Goal: Task Accomplishment & Management: Use online tool/utility

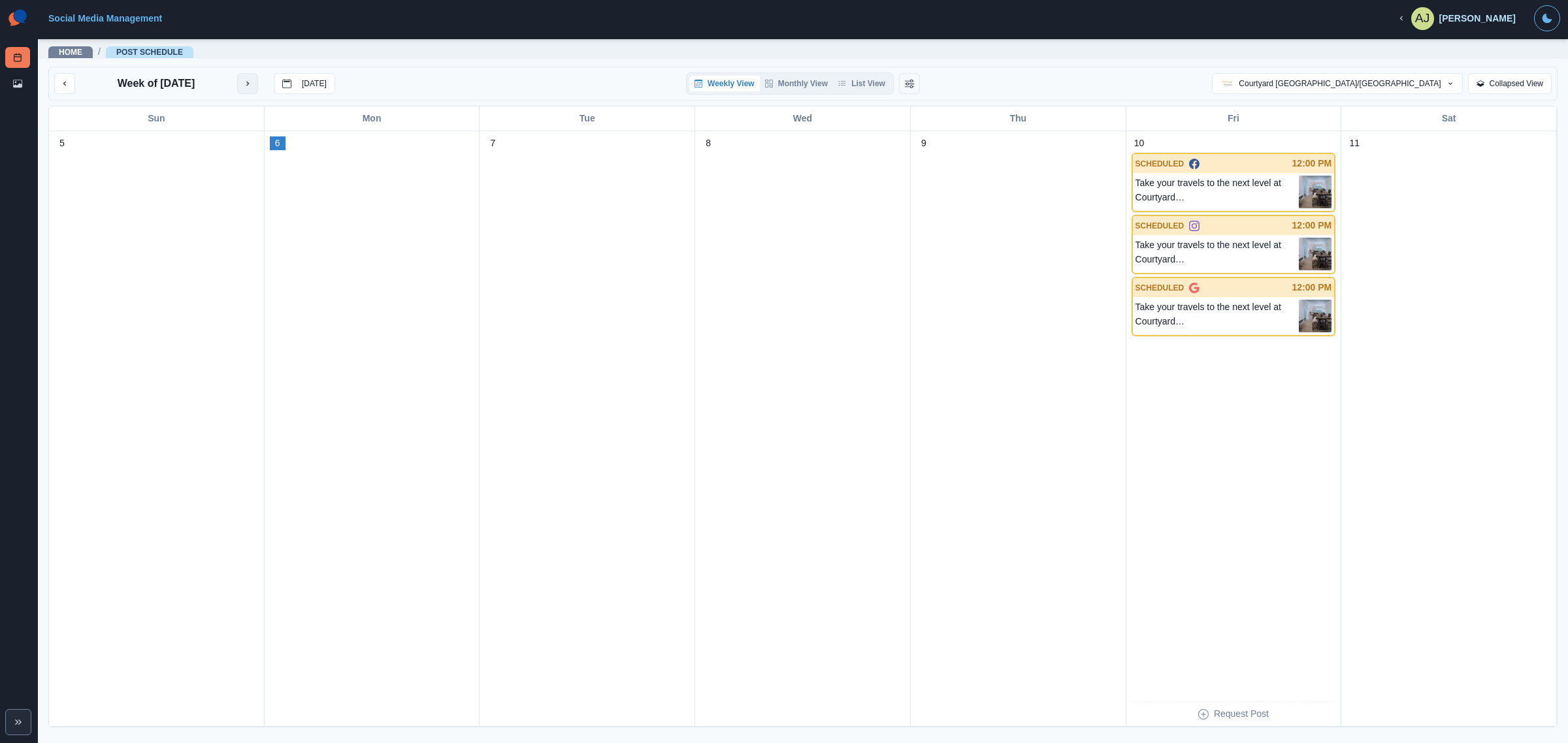
click at [252, 83] on button "next month" at bounding box center [248, 84] width 21 height 21
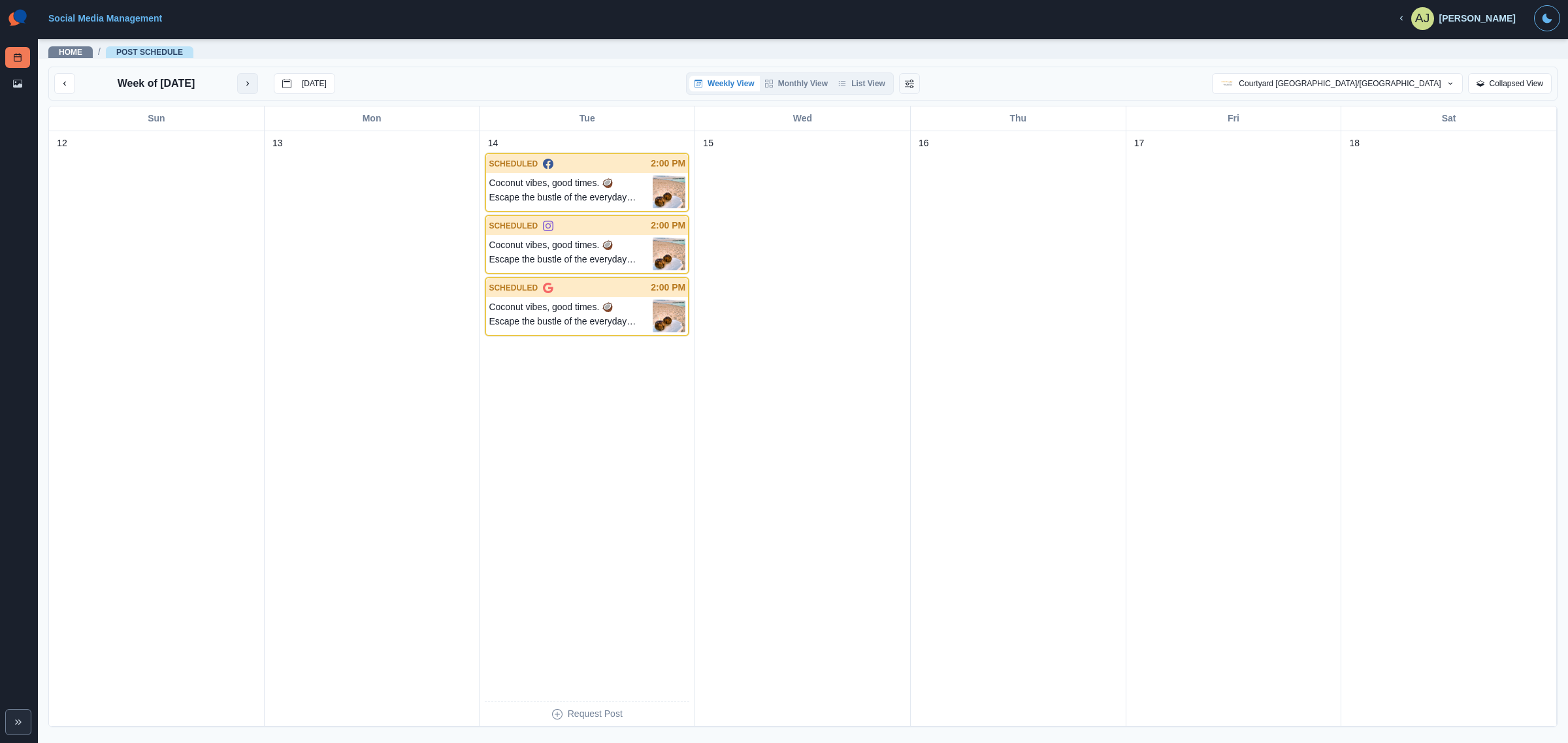
click at [252, 83] on button "next month" at bounding box center [248, 84] width 21 height 21
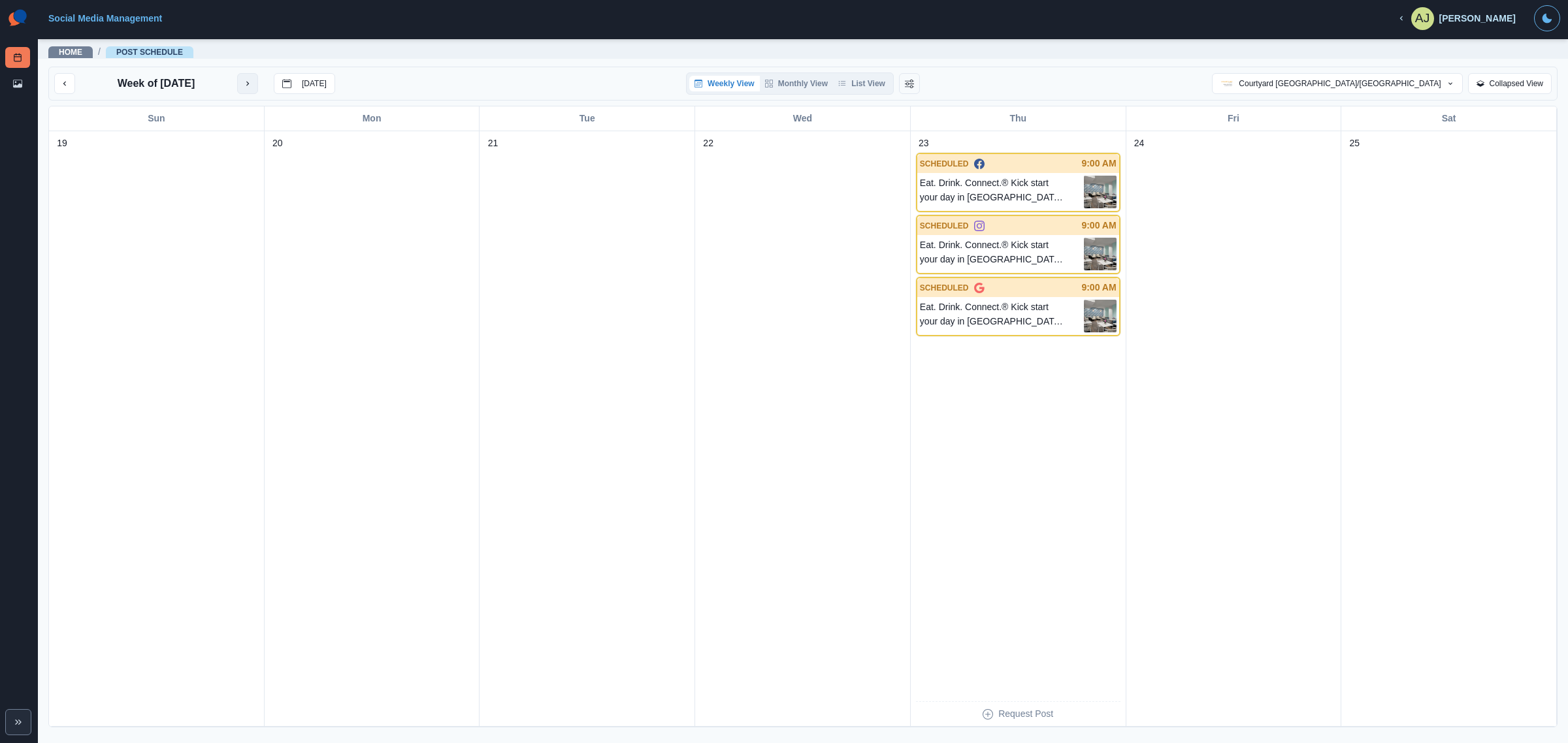
click at [252, 83] on button "next month" at bounding box center [248, 84] width 21 height 21
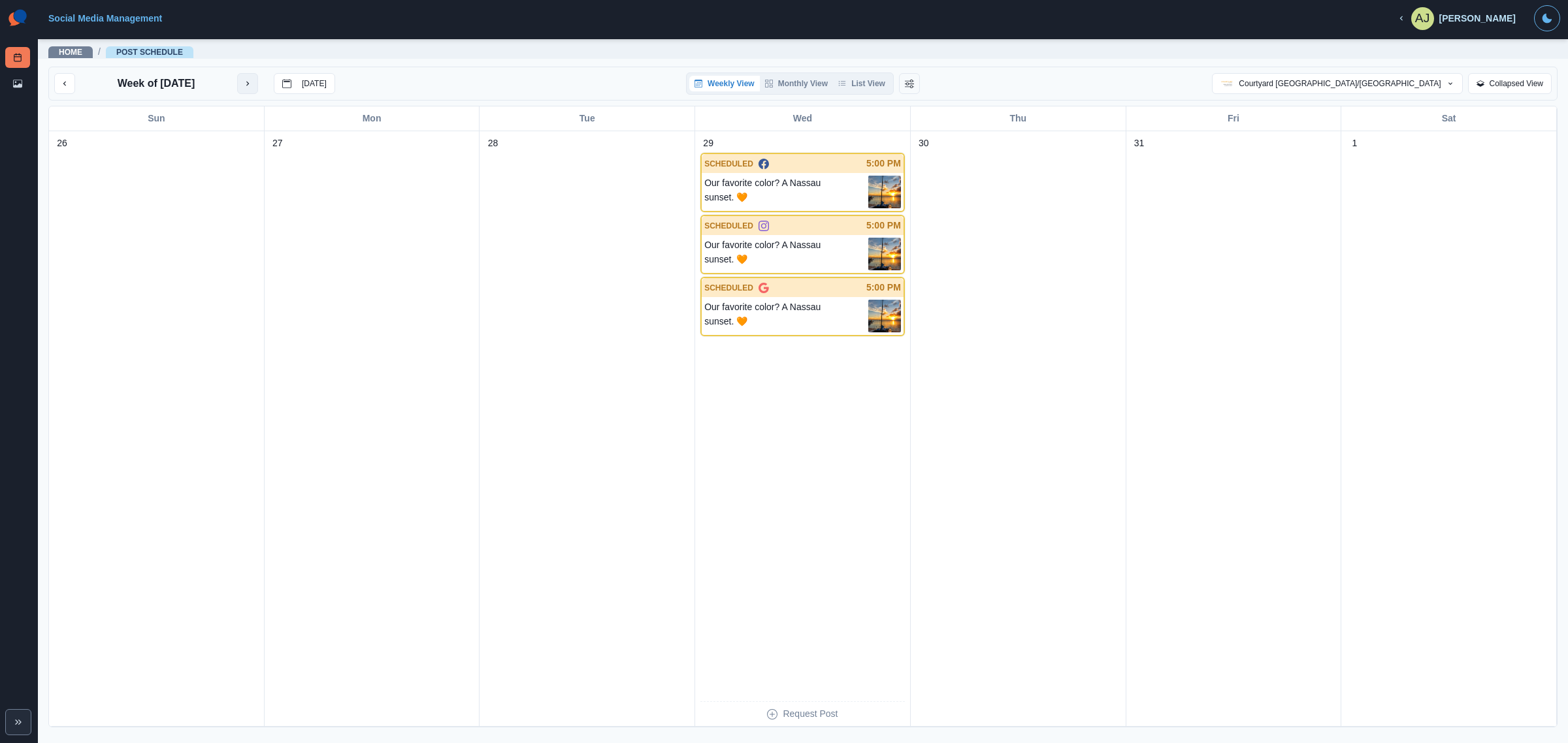
click at [252, 83] on button "next month" at bounding box center [248, 84] width 21 height 21
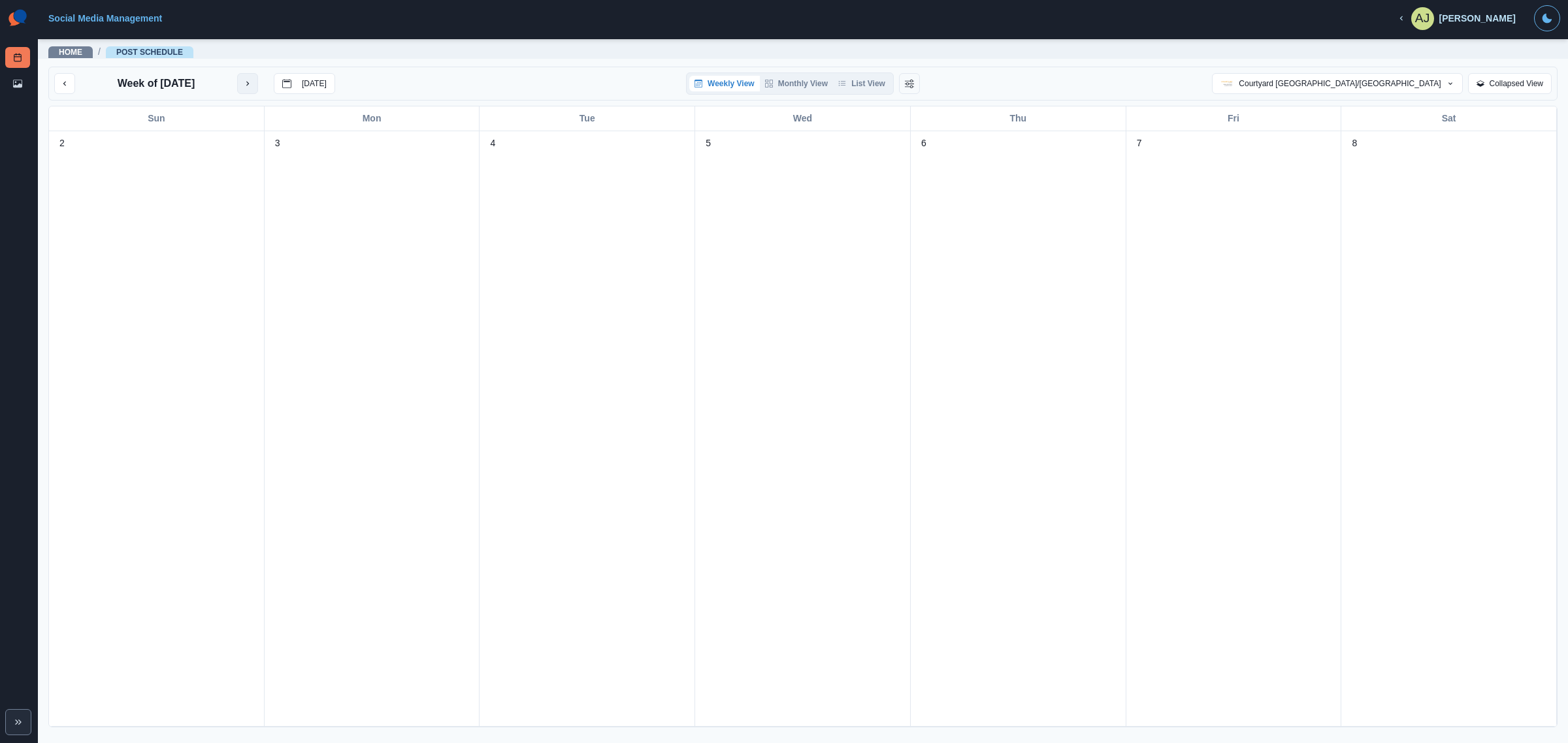
click at [250, 83] on icon "next month" at bounding box center [247, 83] width 9 height 9
click at [250, 83] on button "next month" at bounding box center [248, 84] width 21 height 21
click at [249, 83] on icon "next month" at bounding box center [248, 84] width 3 height 4
